Goal: Information Seeking & Learning: Learn about a topic

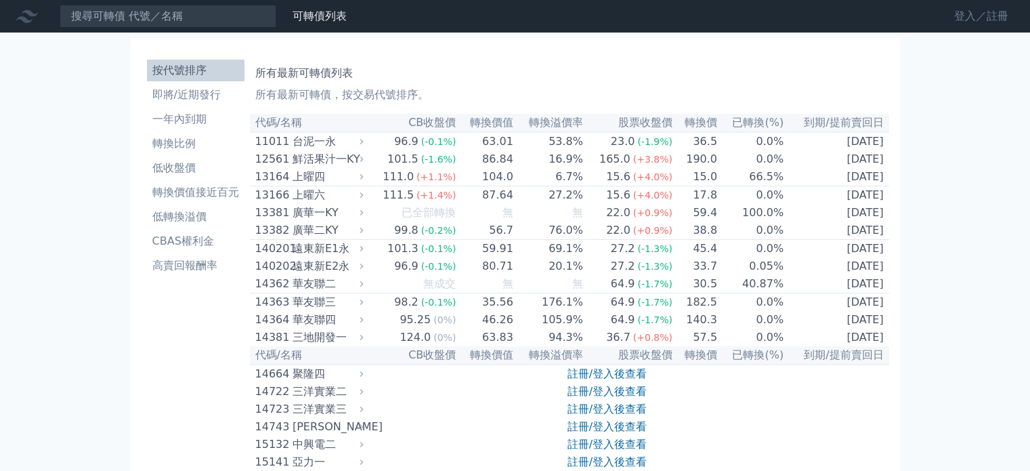
click at [959, 16] on link "登入／註冊" at bounding box center [982, 16] width 76 height 22
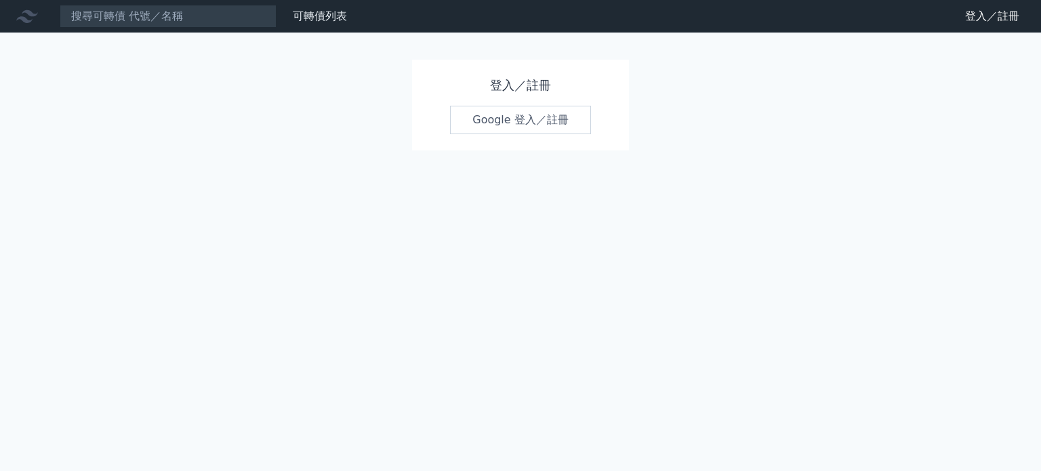
click at [491, 121] on link "Google 登入／註冊" at bounding box center [520, 120] width 141 height 28
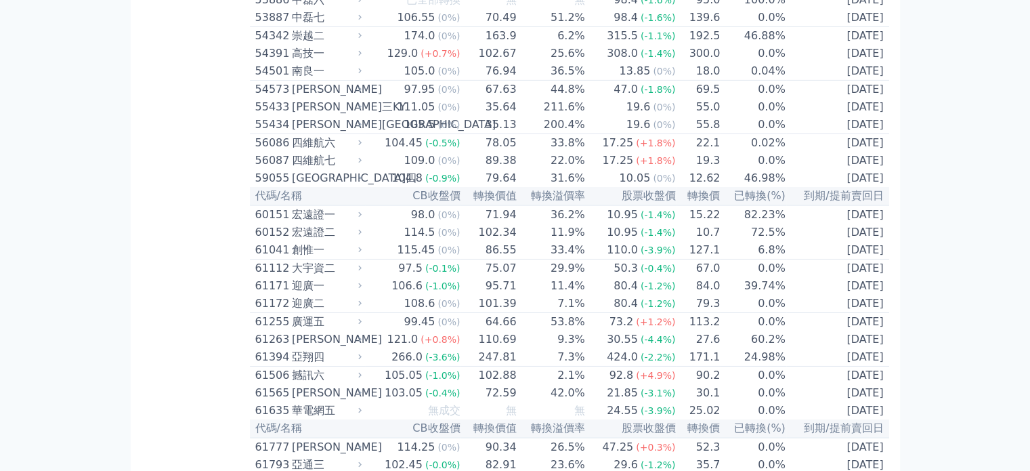
scroll to position [4574, 0]
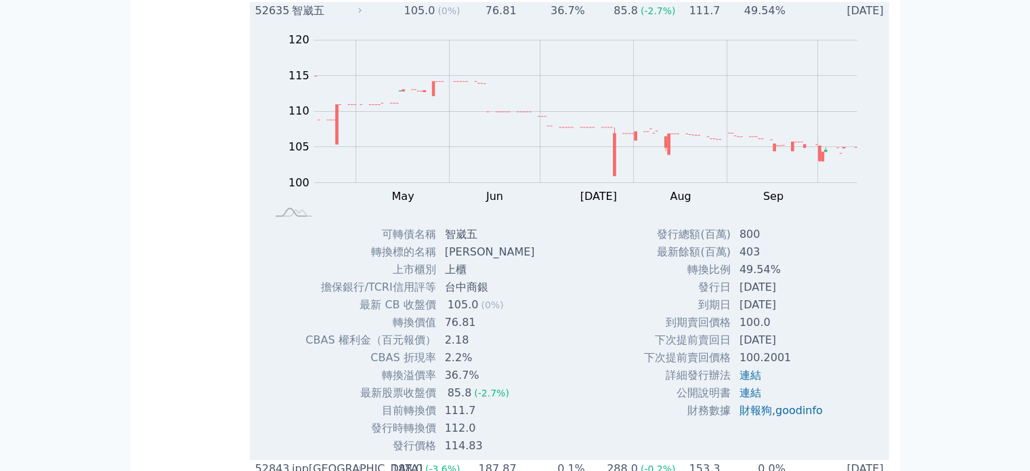
scroll to position [4438, 0]
click at [504, 20] on td "76.81" at bounding box center [489, 12] width 56 height 18
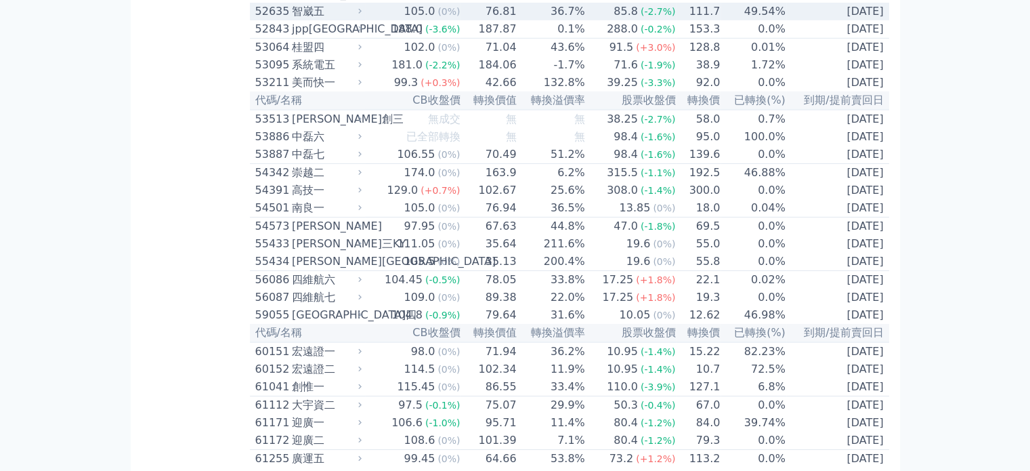
click at [504, 20] on td "76.81" at bounding box center [489, 12] width 56 height 18
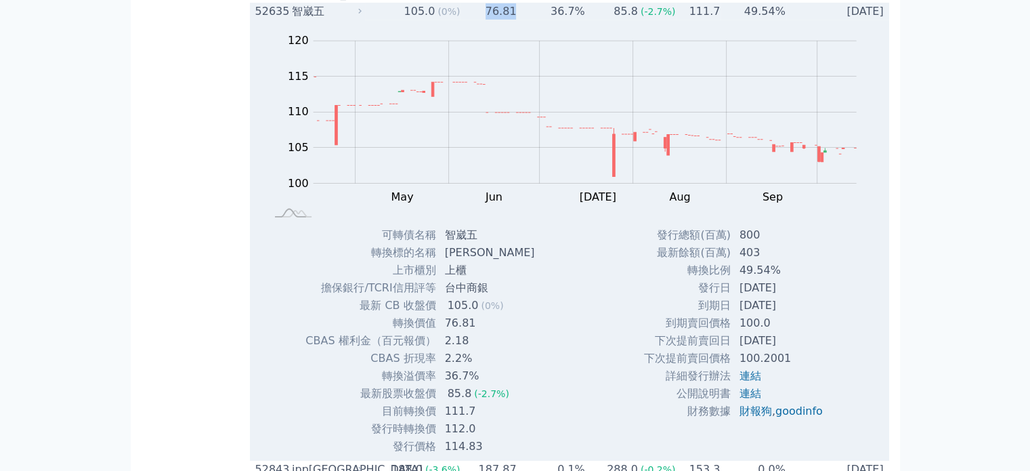
click at [504, 20] on td "76.81" at bounding box center [489, 12] width 56 height 18
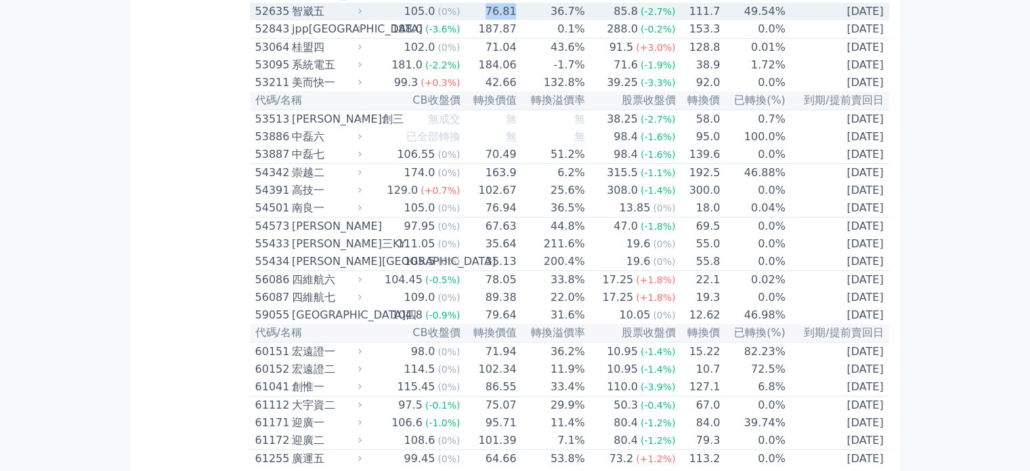
click at [504, 20] on td "76.81" at bounding box center [489, 12] width 56 height 18
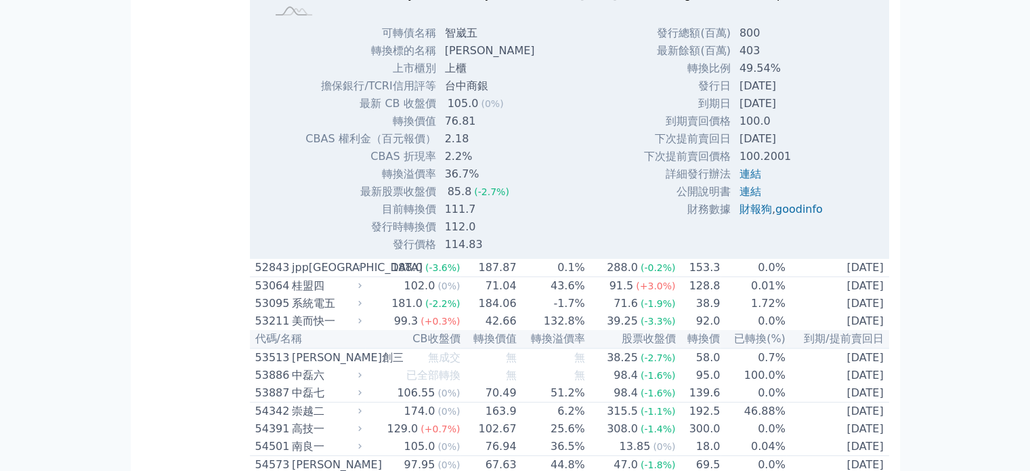
scroll to position [4640, 0]
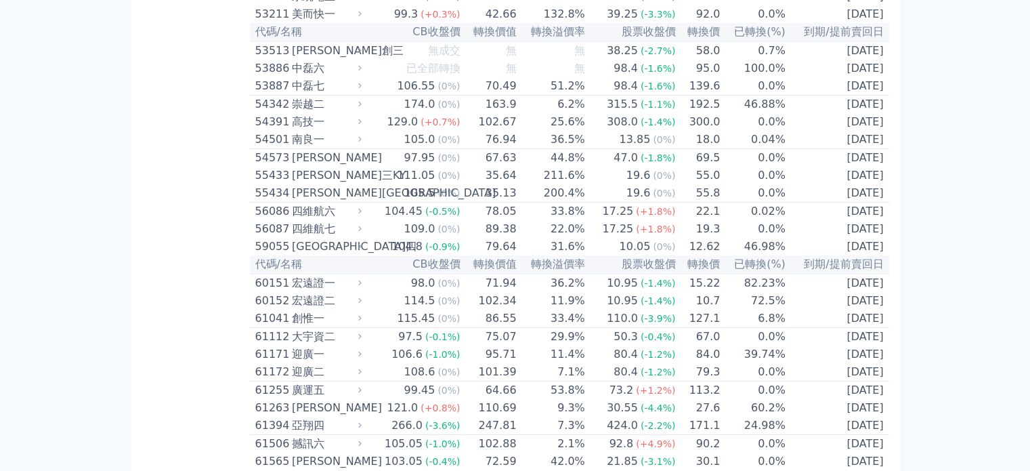
scroll to position [4505, 0]
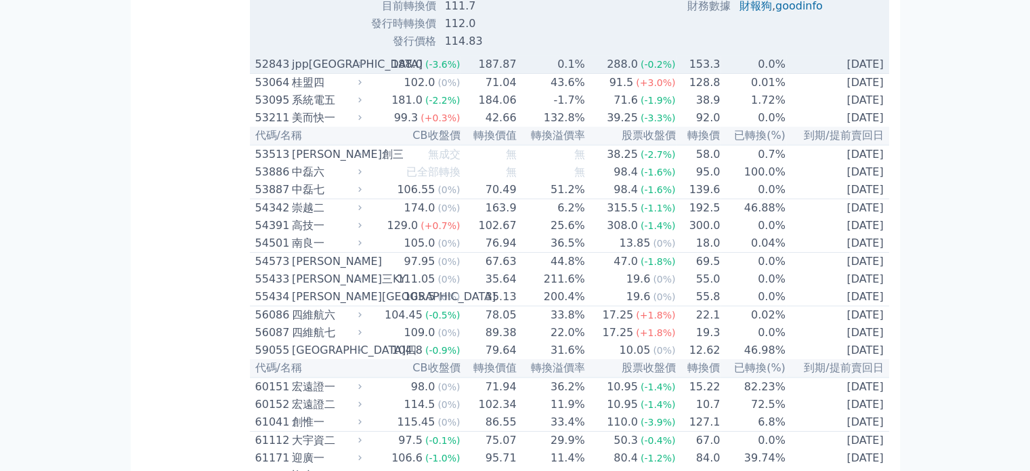
scroll to position [4843, 0]
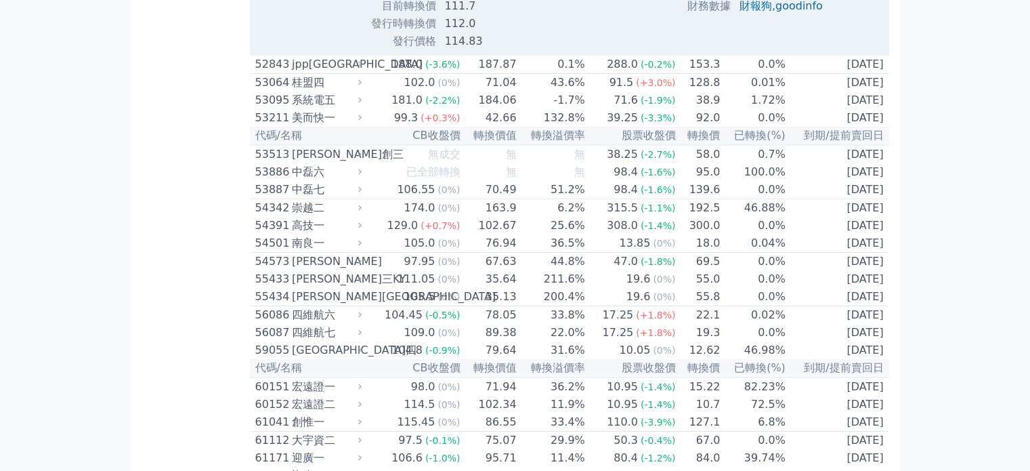
drag, startPoint x: 475, startPoint y: 349, endPoint x: 471, endPoint y: 343, distance: 7.3
click at [471, 33] on td "112.0" at bounding box center [491, 24] width 109 height 18
drag, startPoint x: 478, startPoint y: 335, endPoint x: 411, endPoint y: 329, distance: 67.3
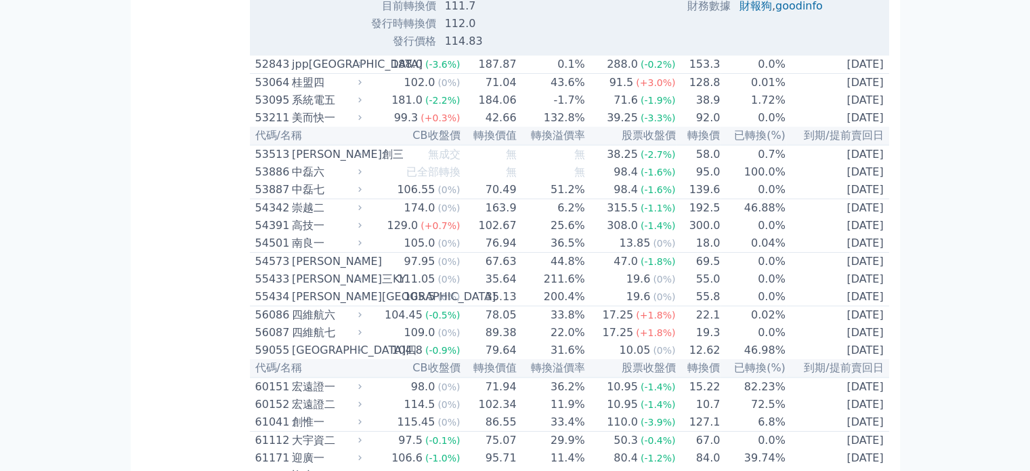
drag, startPoint x: 770, startPoint y: 183, endPoint x: 729, endPoint y: 181, distance: 40.7
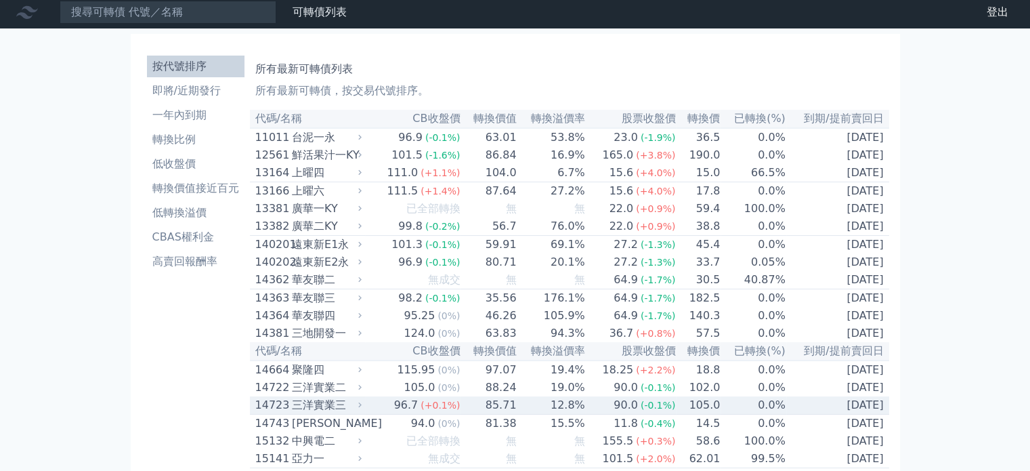
scroll to position [0, 0]
